Goal: Navigation & Orientation: Go to known website

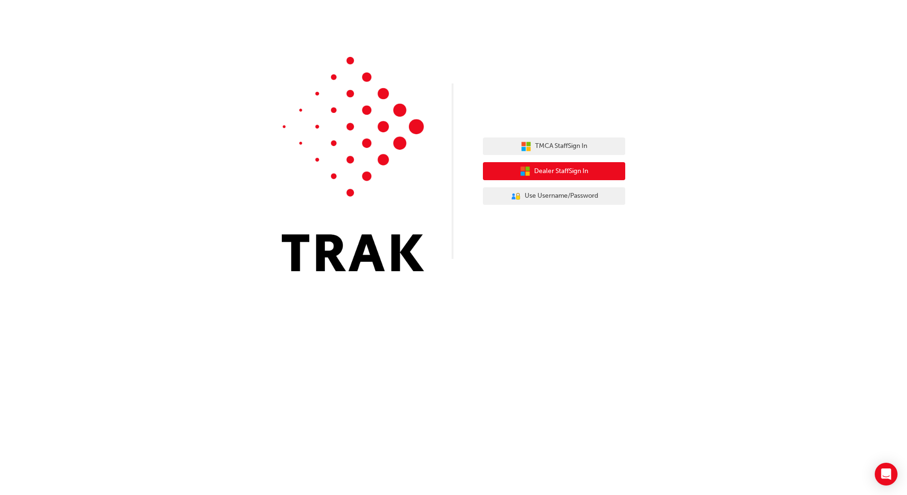
click at [543, 170] on span "Dealer Staff Sign In" at bounding box center [561, 171] width 54 height 11
